Goal: Find specific page/section: Find specific page/section

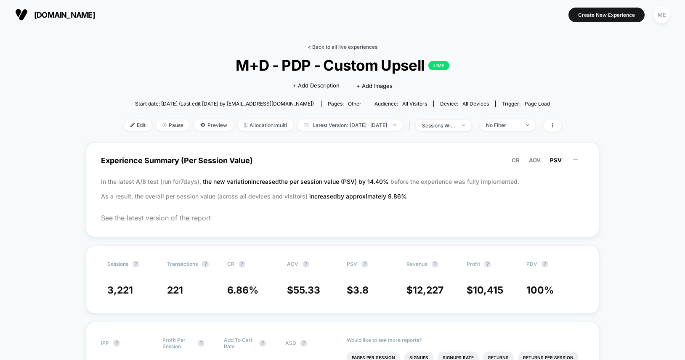
click at [327, 44] on link "< Back to all live experiences" at bounding box center [343, 47] width 70 height 6
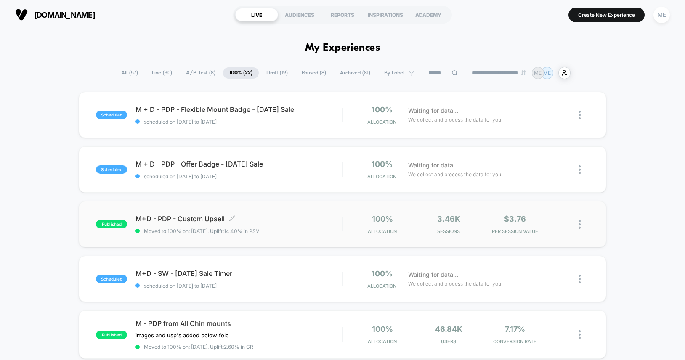
click at [280, 216] on span "M+D - PDP - Custom Upsell Click to edit experience details" at bounding box center [239, 219] width 207 height 8
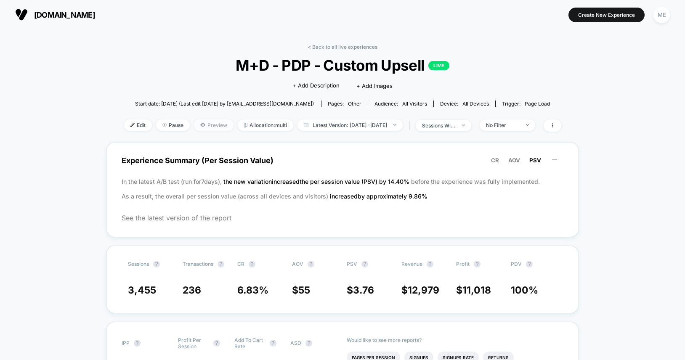
click at [204, 123] on span "Preview" at bounding box center [214, 125] width 40 height 11
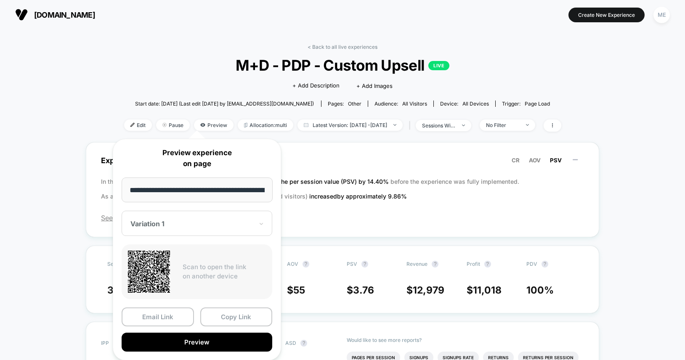
click at [197, 220] on div at bounding box center [192, 224] width 123 height 8
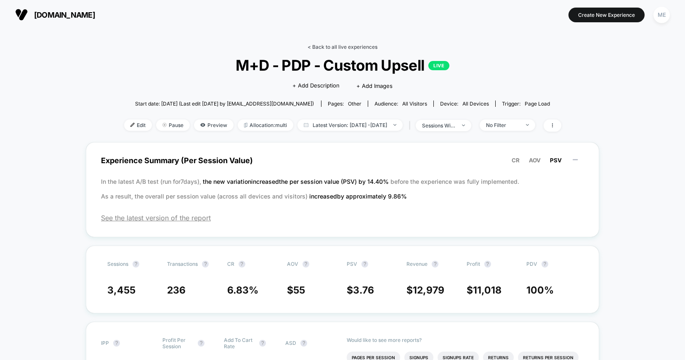
click at [328, 46] on link "< Back to all live experiences" at bounding box center [343, 47] width 70 height 6
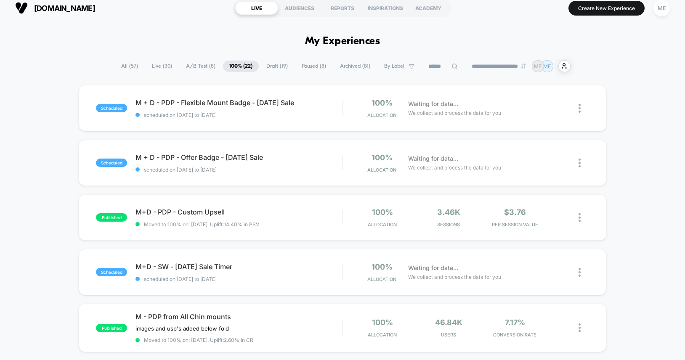
scroll to position [9, 0]
